Goal: Navigation & Orientation: Find specific page/section

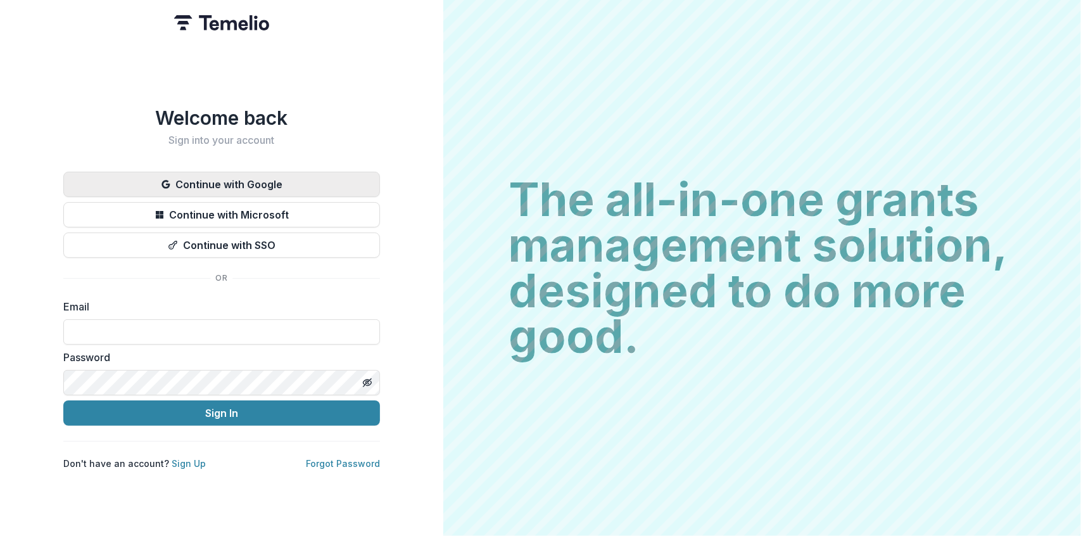
click at [274, 182] on button "Continue with Google" at bounding box center [221, 184] width 317 height 25
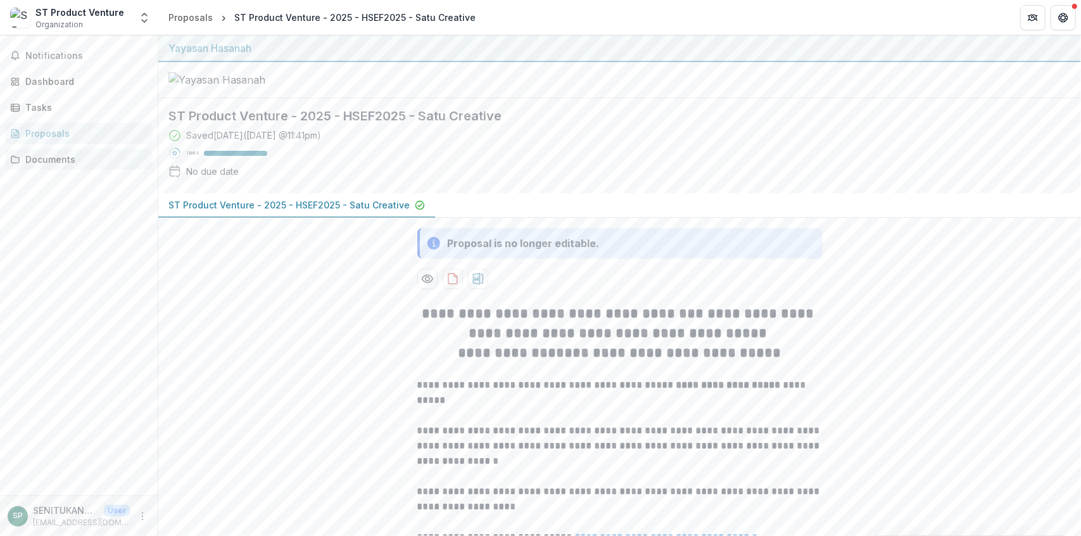
click at [84, 159] on div "Documents" at bounding box center [83, 159] width 117 height 13
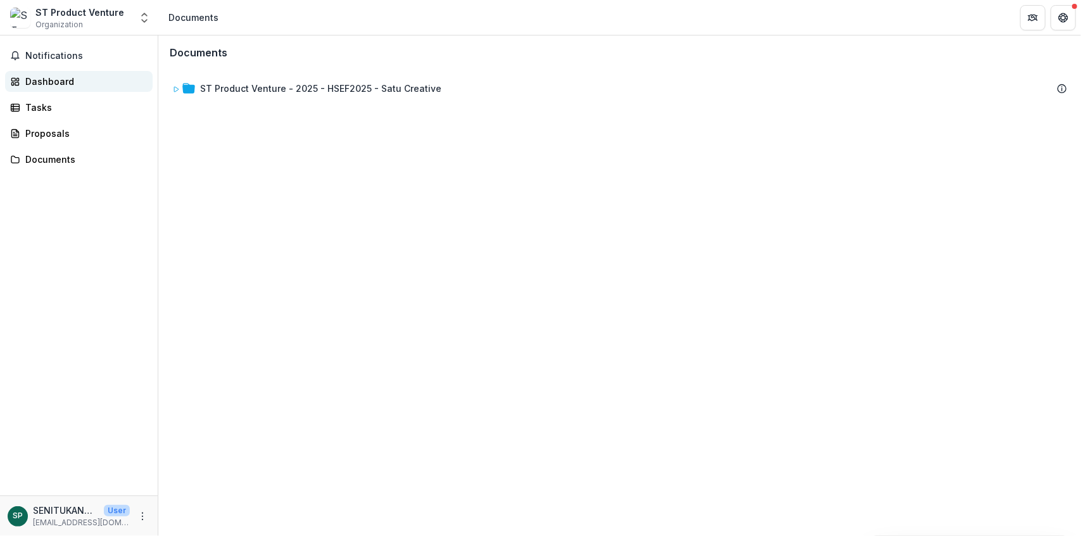
click at [78, 76] on div "Dashboard" at bounding box center [83, 81] width 117 height 13
